Goal: Task Accomplishment & Management: Use online tool/utility

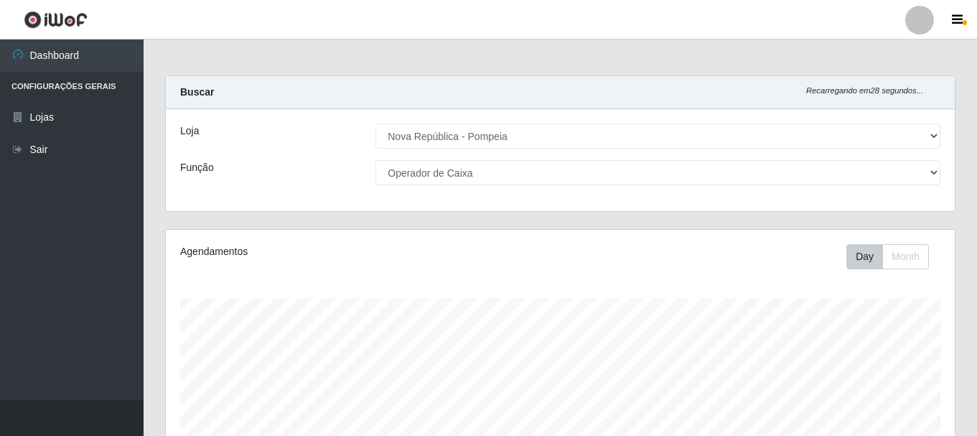
select select "64"
select select "22"
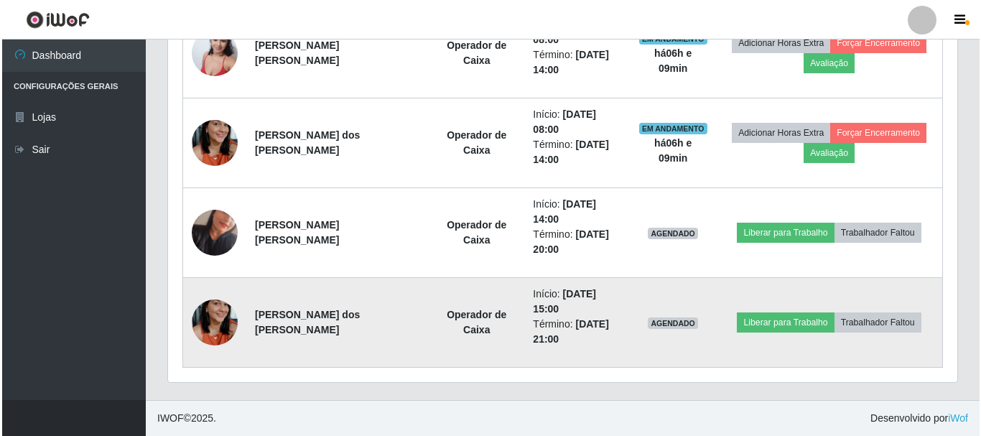
scroll to position [298, 789]
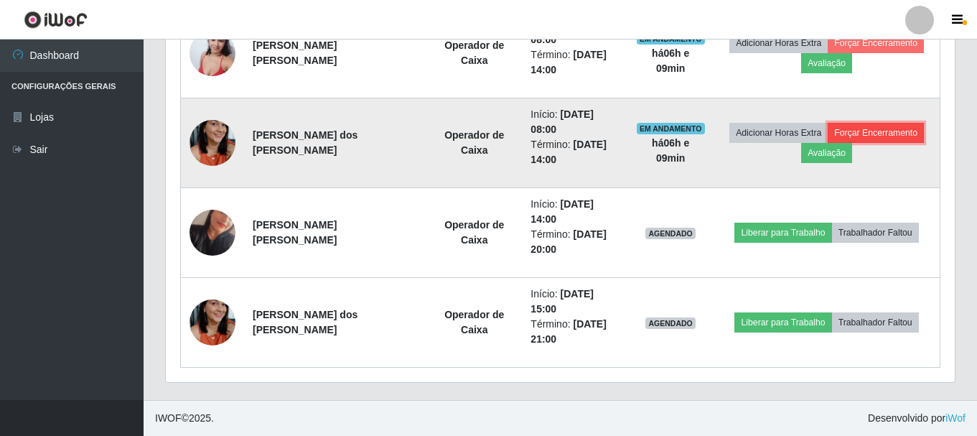
click at [870, 128] on button "Forçar Encerramento" at bounding box center [876, 133] width 96 height 20
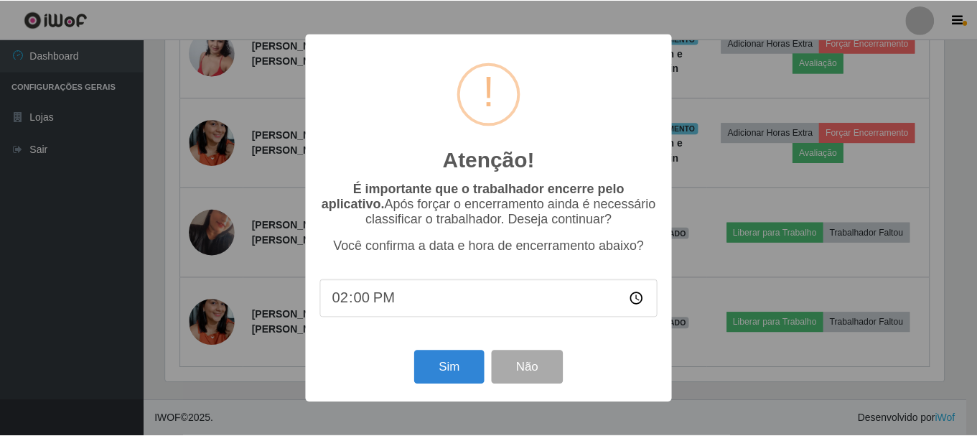
scroll to position [298, 782]
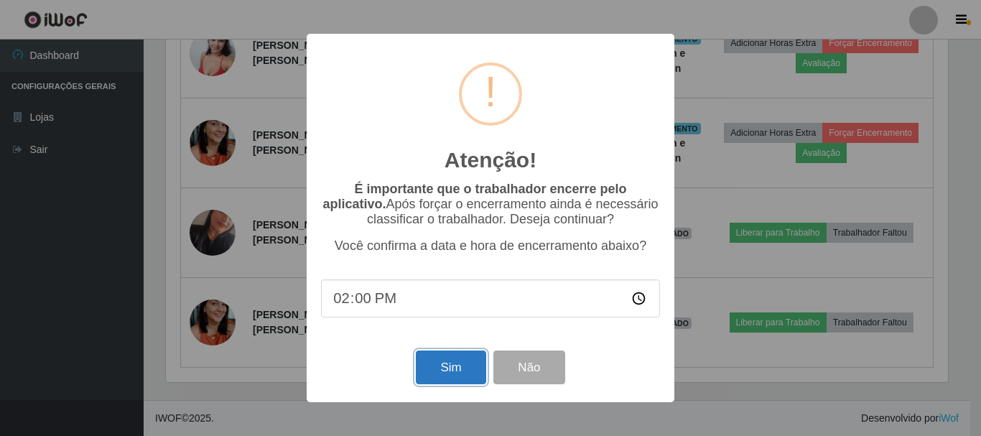
click at [442, 363] on button "Sim" at bounding box center [451, 367] width 70 height 34
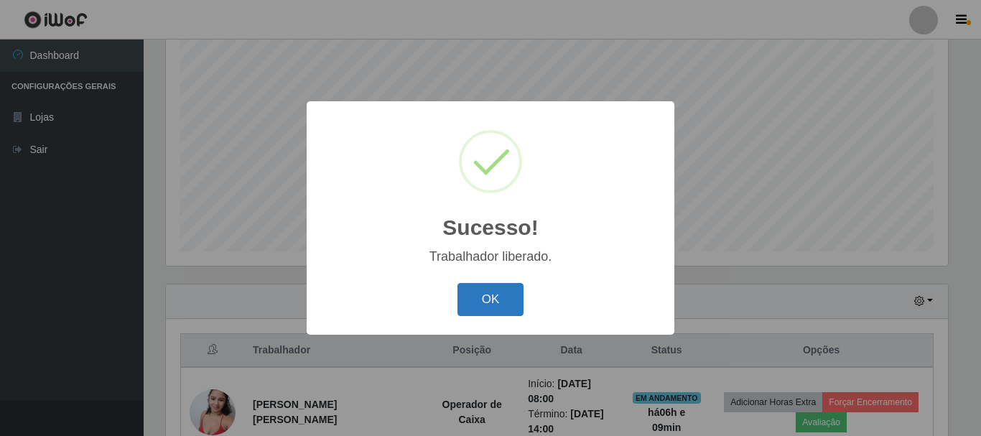
click at [467, 294] on button "OK" at bounding box center [490, 300] width 67 height 34
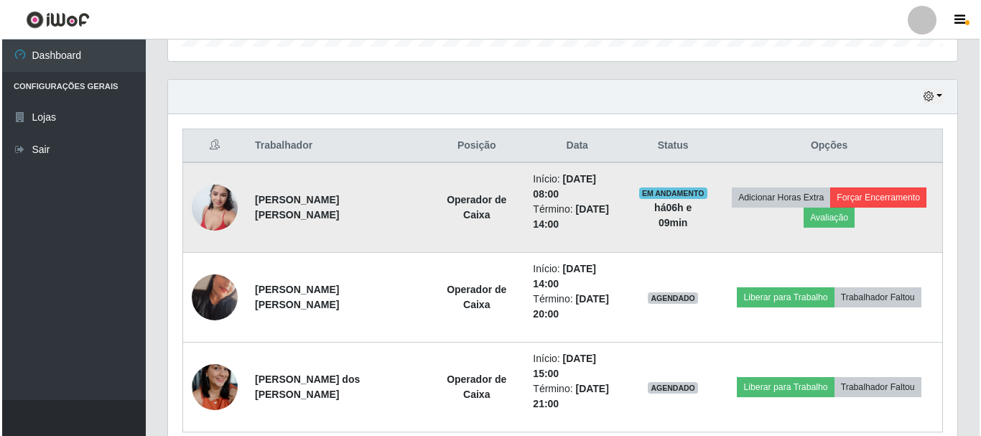
scroll to position [531, 0]
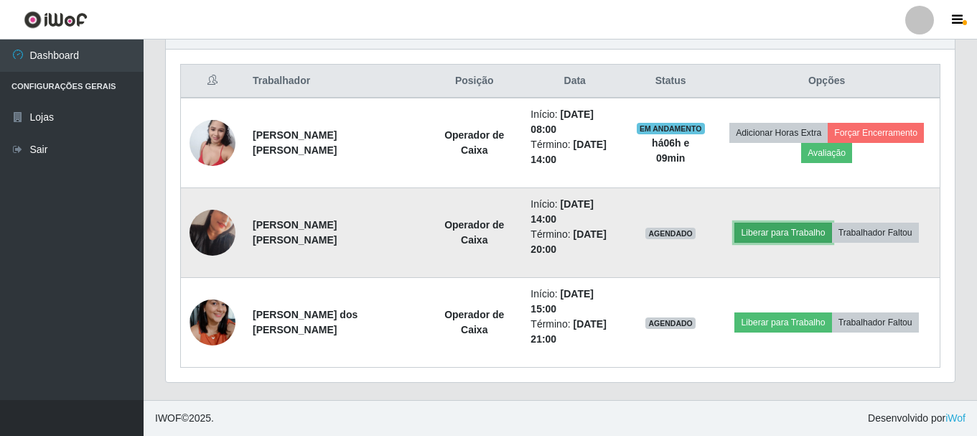
click at [766, 231] on button "Liberar para Trabalho" at bounding box center [783, 233] width 97 height 20
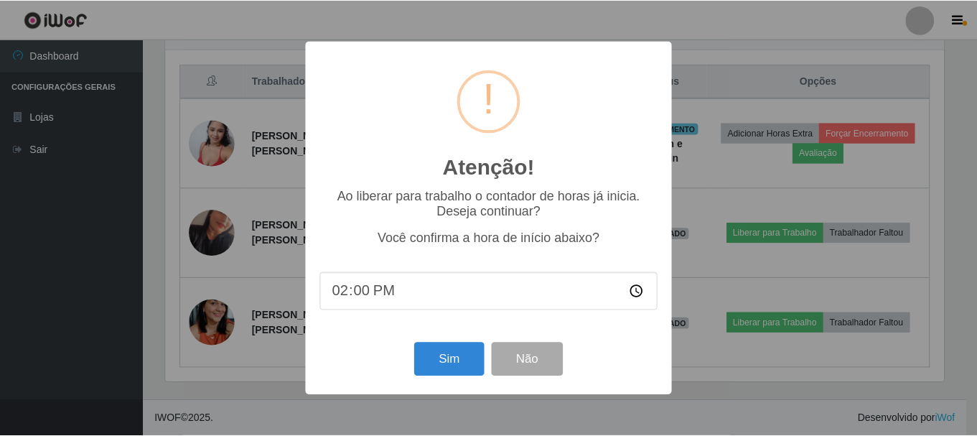
scroll to position [298, 782]
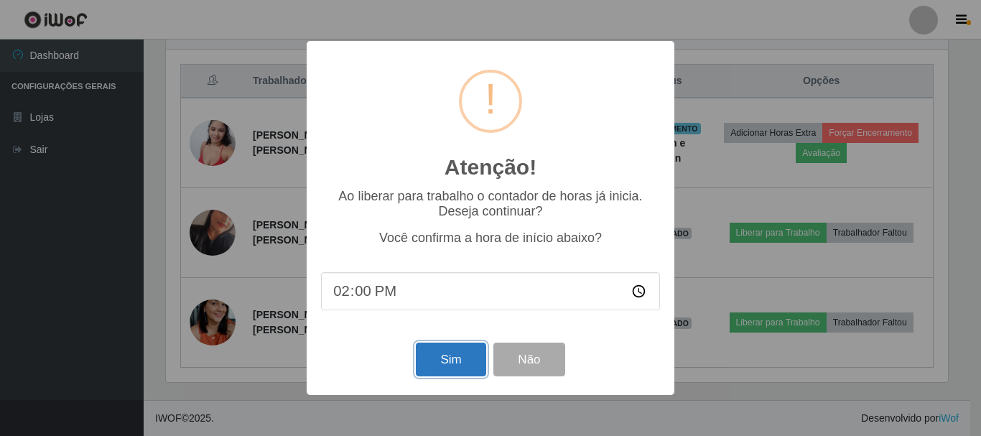
click at [467, 357] on button "Sim" at bounding box center [451, 359] width 70 height 34
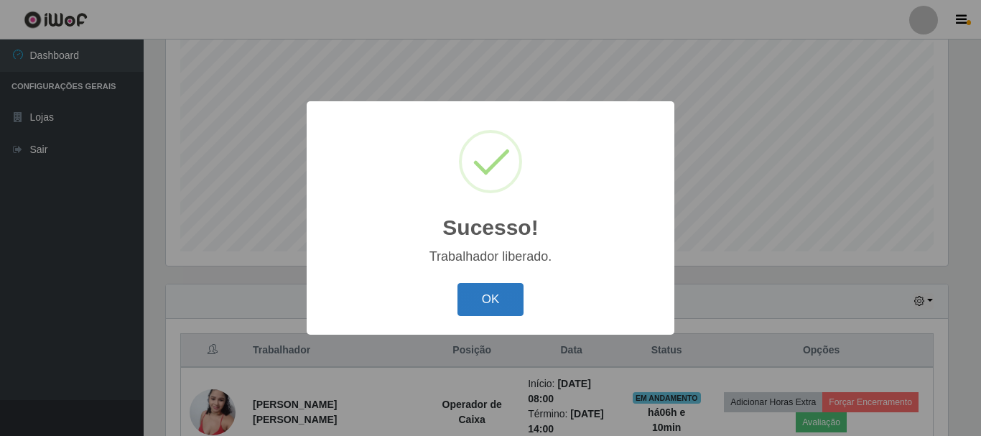
click at [510, 300] on button "OK" at bounding box center [490, 300] width 67 height 34
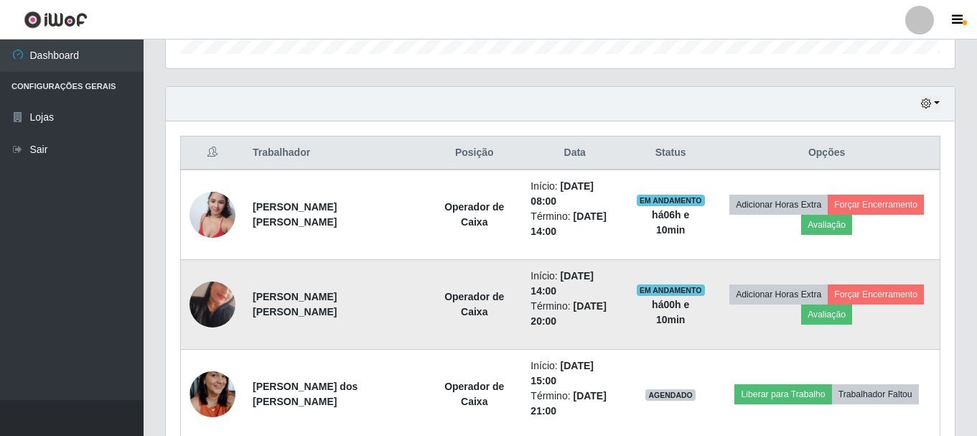
scroll to position [477, 0]
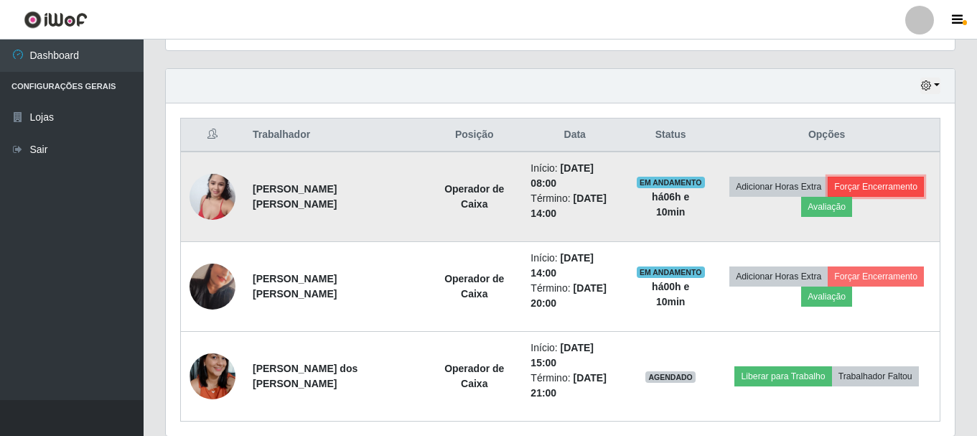
click at [895, 187] on button "Forçar Encerramento" at bounding box center [876, 187] width 96 height 20
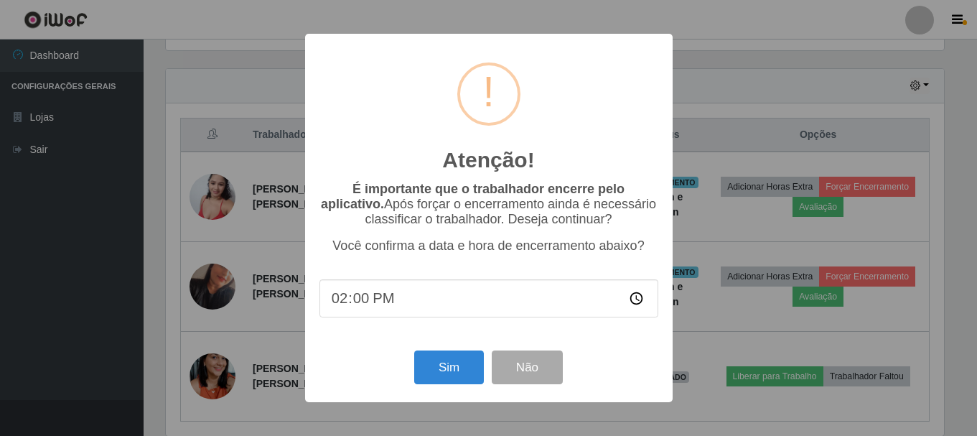
scroll to position [298, 782]
click at [457, 370] on button "Sim" at bounding box center [451, 367] width 70 height 34
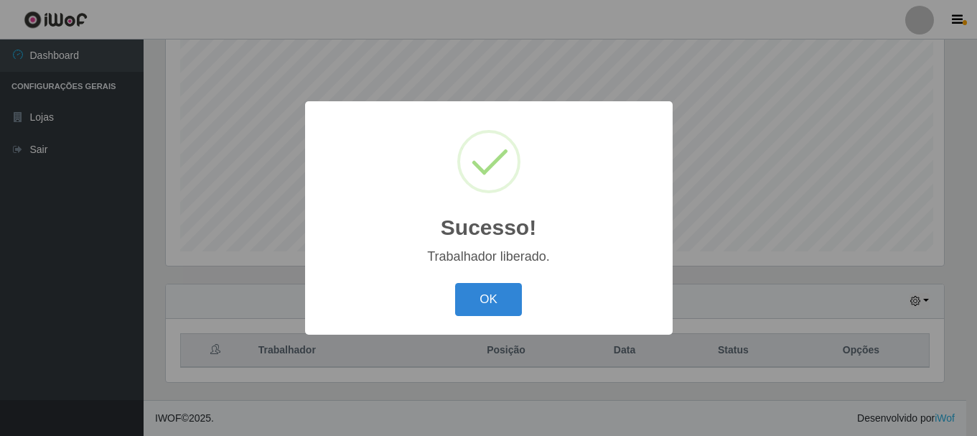
scroll to position [0, 0]
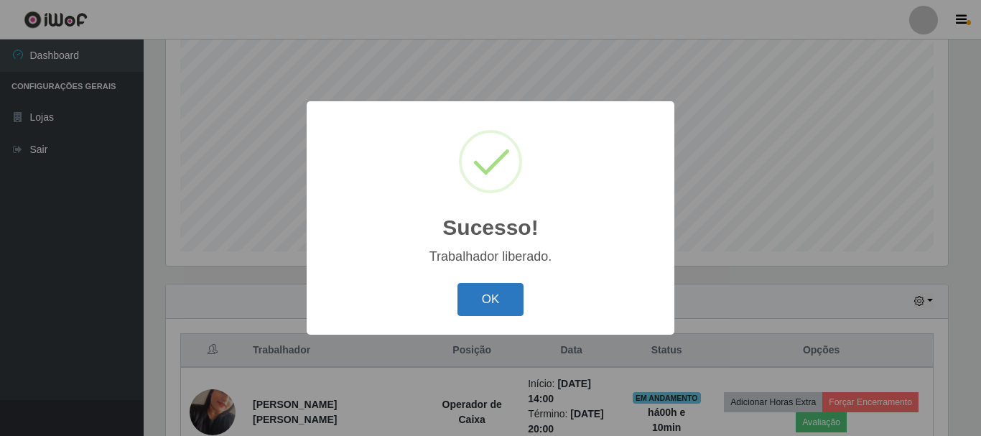
click at [485, 300] on button "OK" at bounding box center [490, 300] width 67 height 34
